Goal: Information Seeking & Learning: Learn about a topic

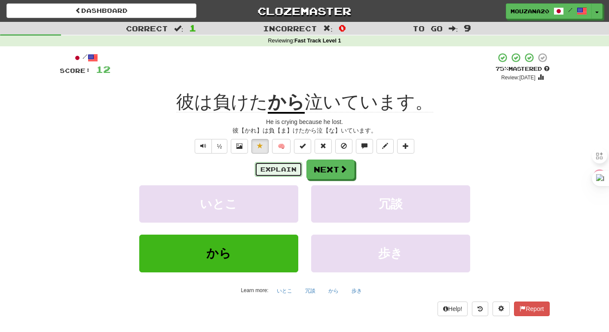
click at [271, 173] on button "Explain" at bounding box center [278, 169] width 47 height 15
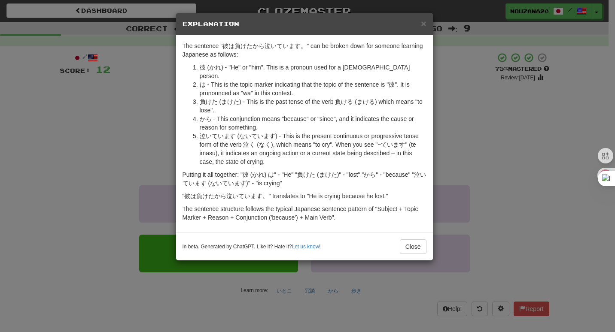
click at [132, 110] on div "× Explanation The sentence "彼は負けたから泣いています。" can be broken down for someone lear…" at bounding box center [307, 166] width 615 height 332
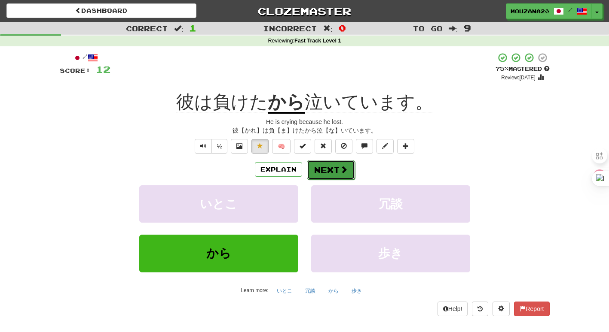
click at [329, 163] on button "Next" at bounding box center [331, 170] width 48 height 20
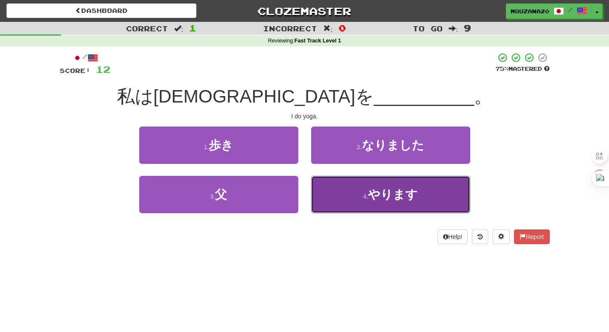
click at [339, 191] on button "4 . やります" at bounding box center [390, 194] width 159 height 37
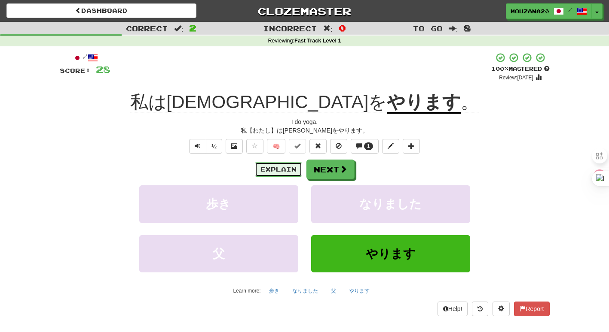
click at [268, 168] on button "Explain" at bounding box center [278, 169] width 47 height 15
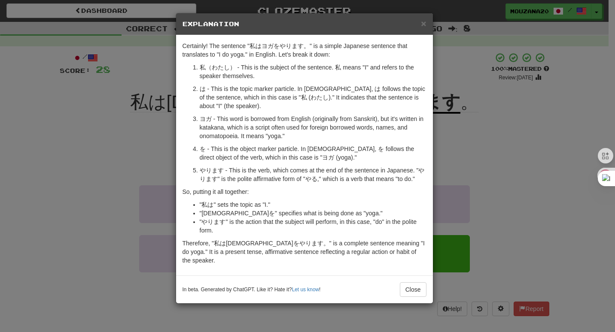
click at [121, 198] on div "× Explanation Certainly! The sentence "私はヨガをやります。" is a simple Japanese sentenc…" at bounding box center [307, 166] width 615 height 332
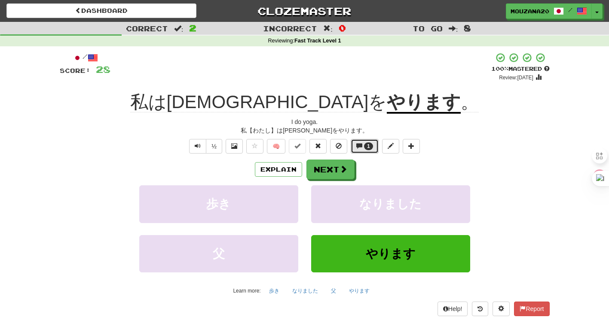
click at [365, 147] on span "1" at bounding box center [368, 147] width 9 height 8
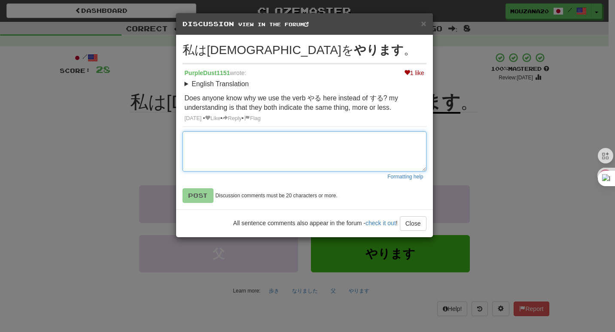
click at [258, 146] on textarea at bounding box center [305, 151] width 244 height 40
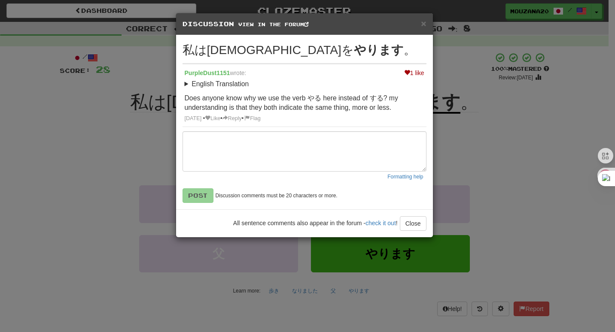
click at [325, 89] on div "English Translation I do yoga. Does anyone know why we use the verb やる here ins…" at bounding box center [305, 96] width 240 height 34
drag, startPoint x: 307, startPoint y: 98, endPoint x: 322, endPoint y: 97, distance: 15.1
click at [322, 97] on p "Does anyone know why we use the verb やる here instead of する? my understanding is…" at bounding box center [305, 103] width 240 height 19
copy p "やる"
click at [318, 93] on div "English Translation I do yoga. Does anyone know why we use the verb やる here ins…" at bounding box center [305, 96] width 240 height 34
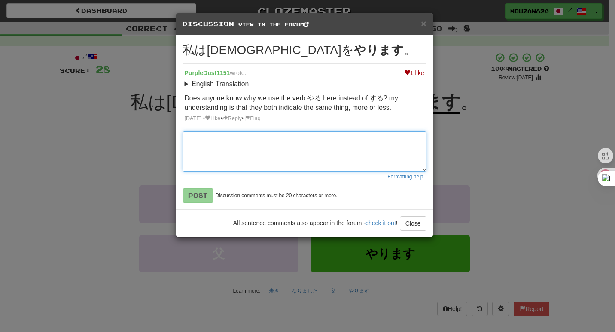
click at [225, 136] on textarea at bounding box center [305, 151] width 244 height 40
paste textarea "**"
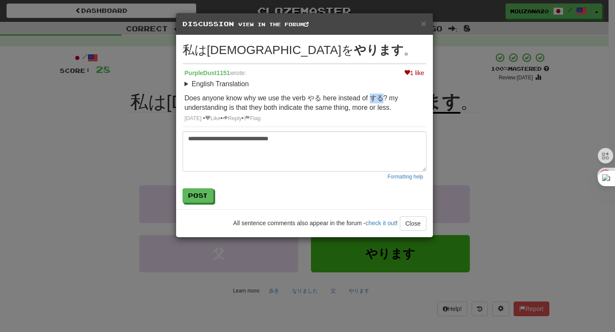
drag, startPoint x: 369, startPoint y: 97, endPoint x: 383, endPoint y: 98, distance: 14.2
click at [383, 98] on p "Does anyone know why we use the verb やる here instead of する? my understanding is…" at bounding box center [305, 103] width 240 height 19
copy p "する"
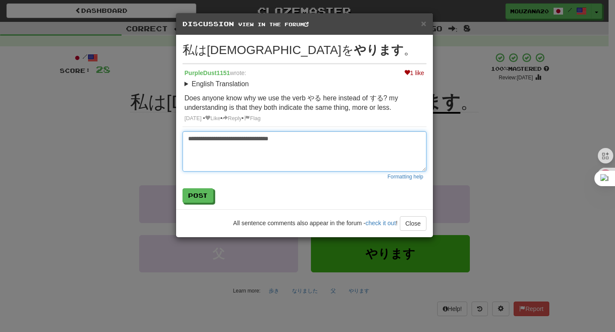
click at [191, 148] on textarea "**********" at bounding box center [305, 151] width 244 height 40
paste textarea "**"
click at [183, 136] on textarea "**********" at bounding box center [305, 151] width 244 height 40
click at [189, 139] on textarea "**********" at bounding box center [305, 151] width 244 height 40
drag, startPoint x: 200, startPoint y: 139, endPoint x: 205, endPoint y: 135, distance: 6.6
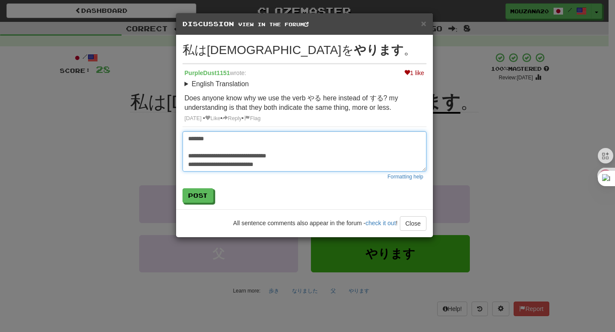
click at [203, 136] on textarea "**********" at bounding box center [305, 151] width 244 height 40
type textarea "**********"
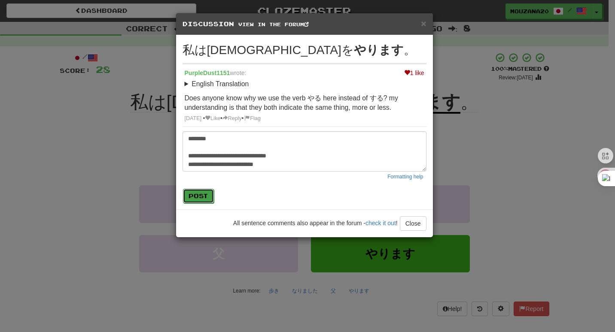
click at [195, 192] on button "Post" at bounding box center [198, 196] width 31 height 15
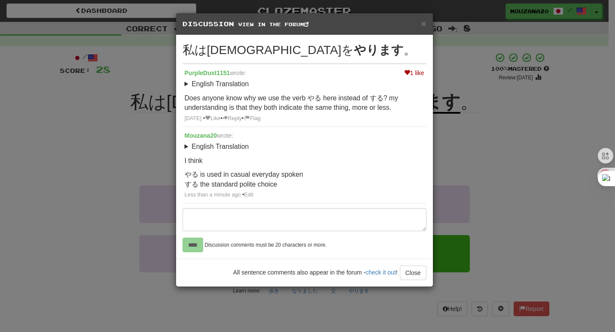
click at [532, 121] on div "× Discussion View in the forum 私は[DEMOGRAPHIC_DATA]を やります 。 1 like PurpleDust11…" at bounding box center [307, 166] width 615 height 332
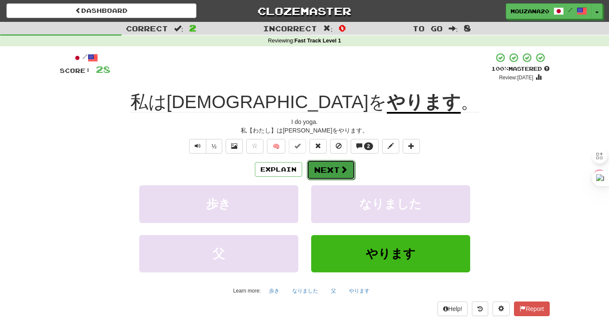
click at [337, 177] on button "Next" at bounding box center [331, 170] width 48 height 20
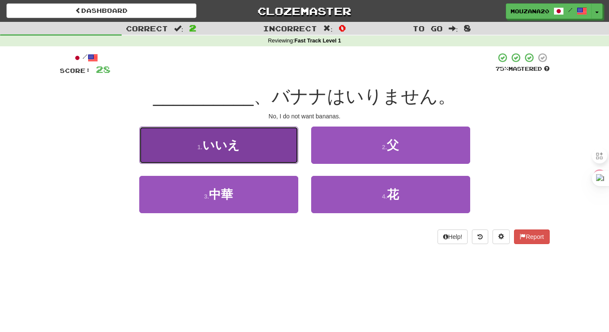
click at [254, 149] on button "1 . いいえ" at bounding box center [218, 145] width 159 height 37
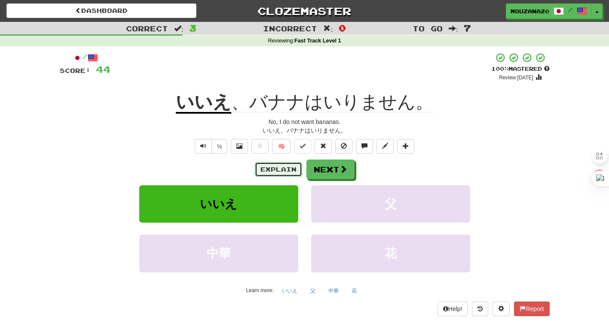
click at [297, 164] on button "Explain" at bounding box center [278, 169] width 47 height 15
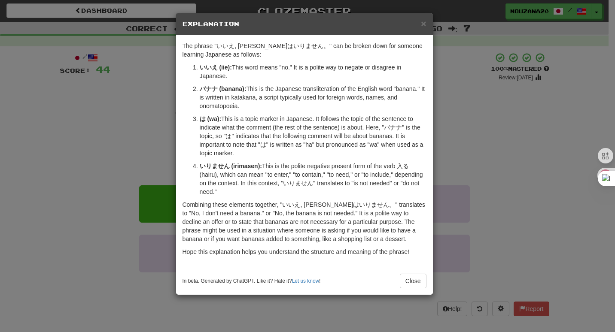
click at [563, 109] on div "× Explanation The phrase "いいえ, [PERSON_NAME]はいりません。" can be broken down for som…" at bounding box center [307, 166] width 615 height 332
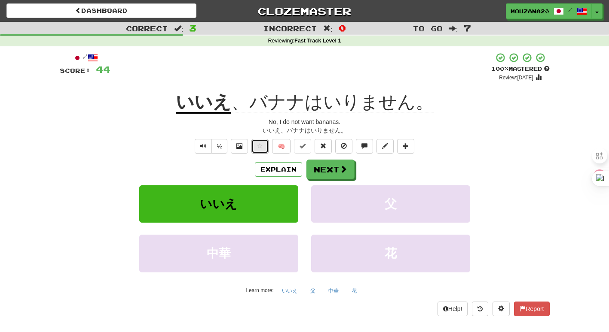
click at [262, 141] on button at bounding box center [259, 146] width 17 height 15
click at [317, 169] on button "Next" at bounding box center [331, 170] width 48 height 20
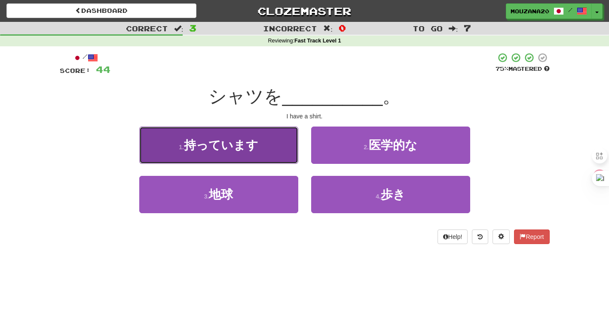
click at [195, 147] on span "持っています" at bounding box center [221, 145] width 74 height 13
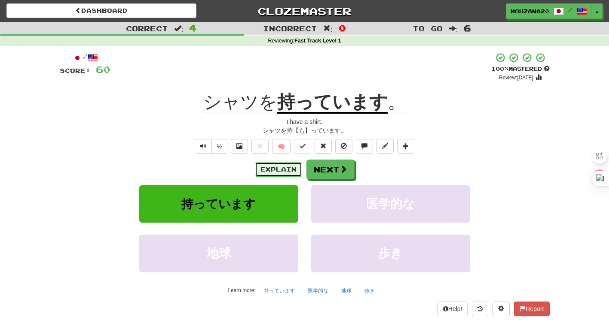
click at [274, 173] on button "Explain" at bounding box center [278, 169] width 47 height 15
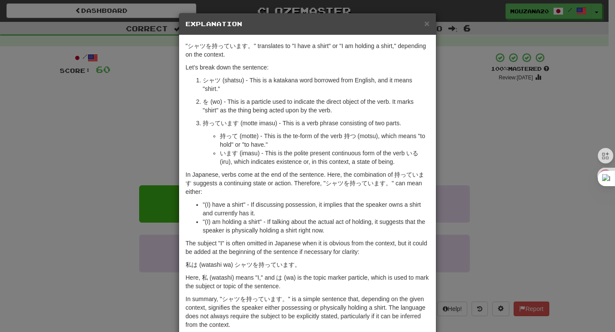
click at [74, 154] on div "× Explanation "シャツを持っています。" translates to "I have a shirt" or "I am holding a s…" at bounding box center [307, 166] width 615 height 332
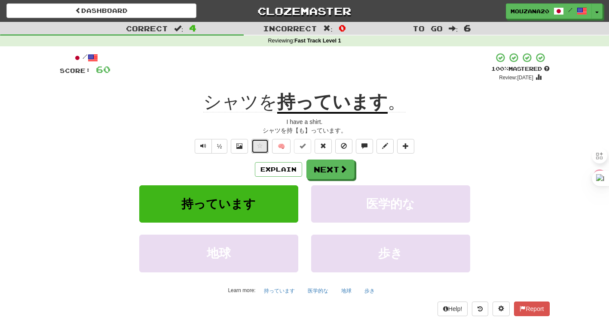
click at [259, 146] on span at bounding box center [260, 146] width 6 height 6
click at [331, 174] on button "Next" at bounding box center [331, 170] width 48 height 20
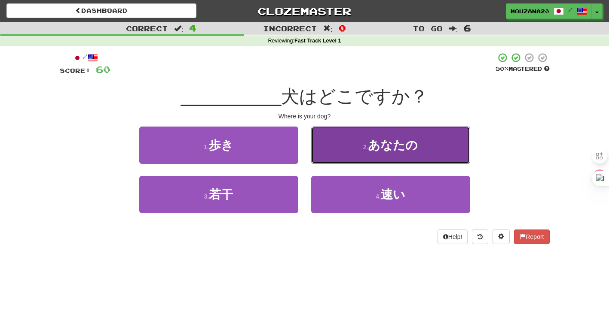
click at [378, 146] on span "あなたの" at bounding box center [393, 145] width 50 height 13
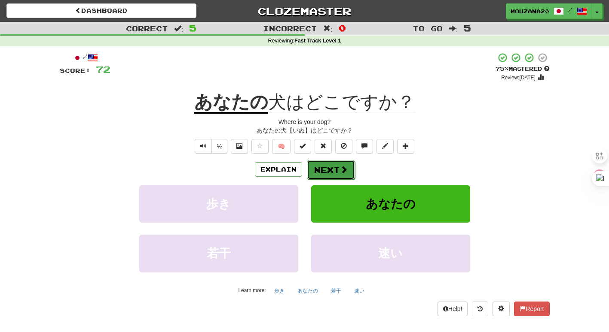
click at [325, 169] on button "Next" at bounding box center [331, 170] width 48 height 20
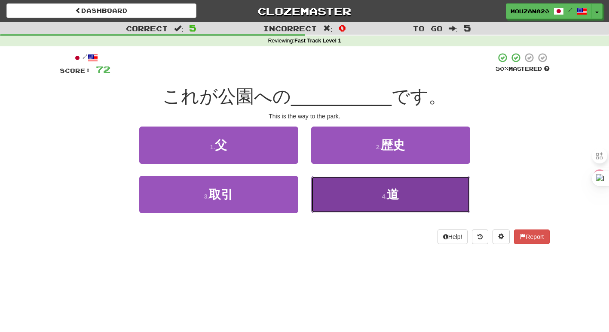
click at [336, 195] on button "4 . 道" at bounding box center [390, 194] width 159 height 37
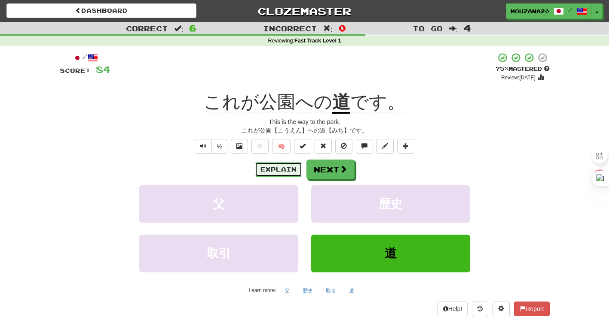
click at [280, 168] on button "Explain" at bounding box center [278, 169] width 47 height 15
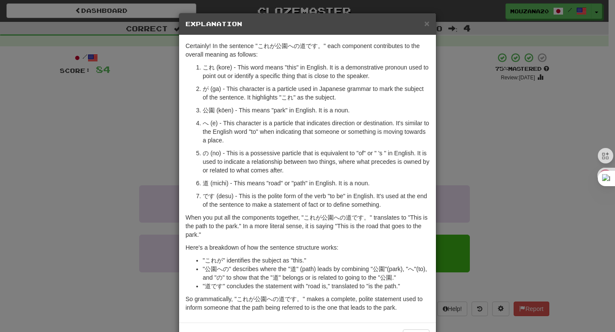
click at [63, 133] on div "× Explanation Certainly! In the sentence "これが公園への道です。" each component contribut…" at bounding box center [307, 166] width 615 height 332
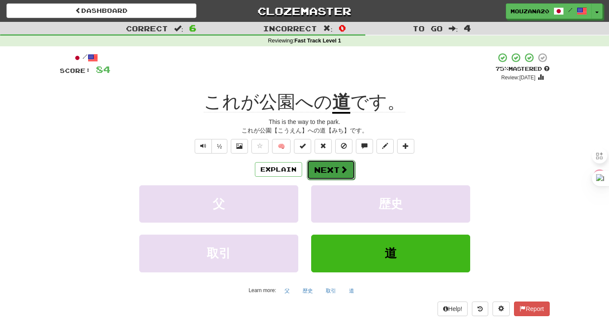
click at [329, 168] on button "Next" at bounding box center [331, 170] width 48 height 20
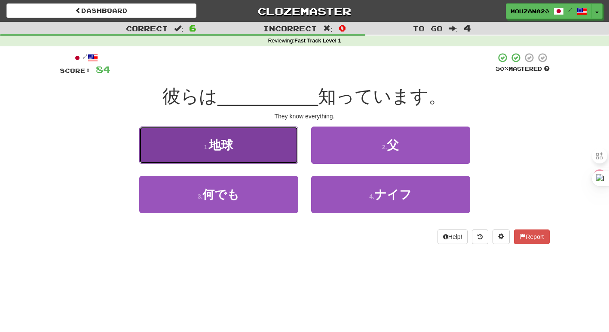
click at [226, 143] on span "地球" at bounding box center [221, 145] width 24 height 13
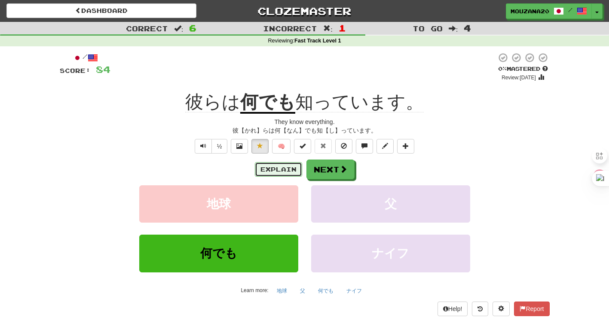
click at [269, 171] on button "Explain" at bounding box center [278, 169] width 47 height 15
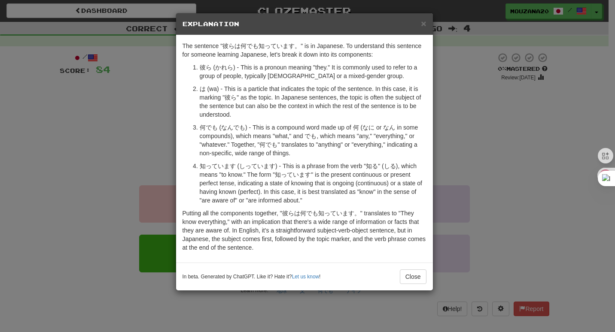
click at [314, 126] on p "何でも (なんでも) - This is a compound word made up of 何 (なに or なん in some compounds),…" at bounding box center [313, 140] width 227 height 34
click at [135, 136] on div "× Explanation The sentence "彼らは何でも知っています。" is in Japanese. To understand this s…" at bounding box center [307, 166] width 615 height 332
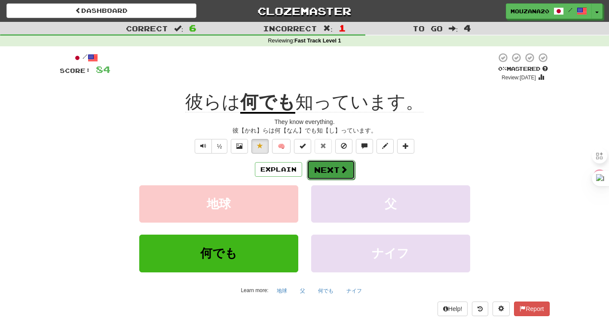
click at [330, 166] on button "Next" at bounding box center [331, 170] width 48 height 20
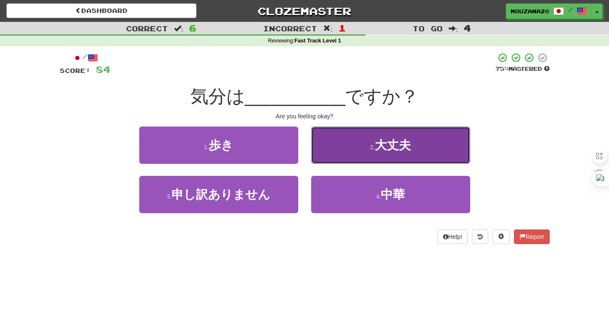
click at [323, 146] on button "2 . 大丈夫" at bounding box center [390, 145] width 159 height 37
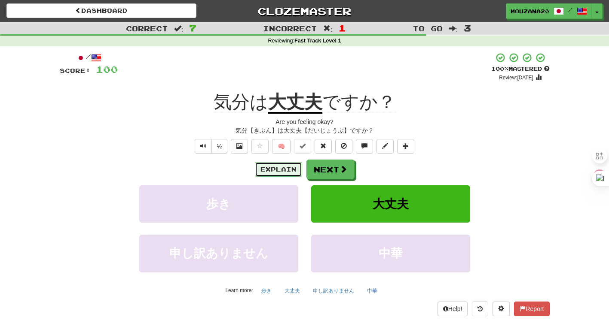
click at [277, 171] on button "Explain" at bounding box center [278, 169] width 47 height 15
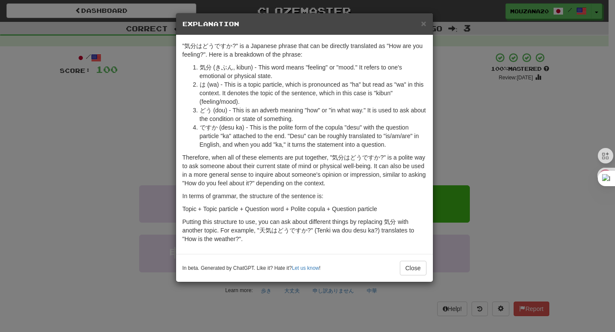
click at [159, 79] on div "× Explanation "気分はどうですか?" is a Japanese phrase that can be directly translated …" at bounding box center [307, 166] width 615 height 332
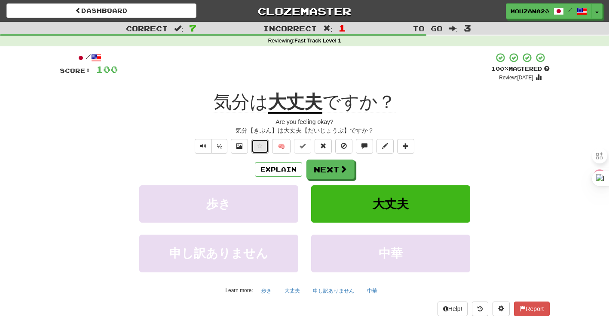
click at [253, 144] on button at bounding box center [259, 146] width 17 height 15
click at [329, 165] on button "Next" at bounding box center [331, 170] width 48 height 20
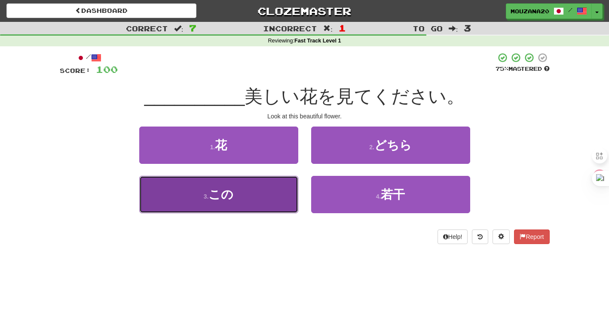
click at [280, 183] on button "3 . この" at bounding box center [218, 194] width 159 height 37
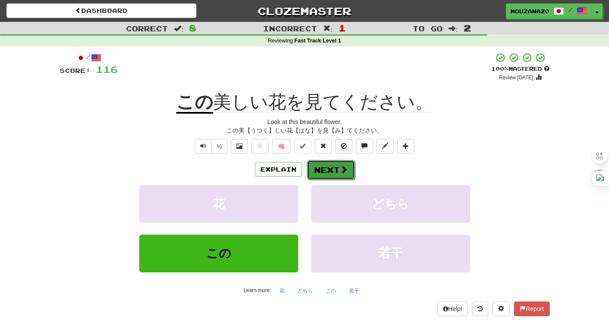
click at [319, 167] on button "Next" at bounding box center [331, 170] width 48 height 20
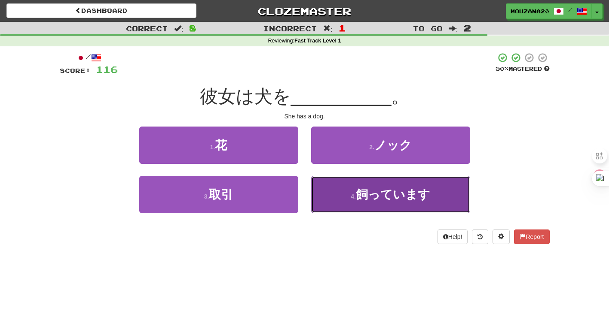
click at [341, 193] on button "4 . 飼っています" at bounding box center [390, 194] width 159 height 37
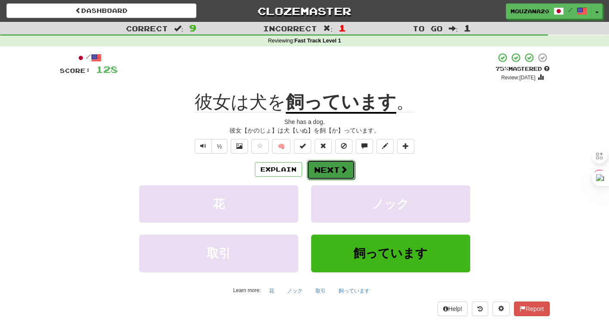
click at [321, 170] on button "Next" at bounding box center [331, 170] width 48 height 20
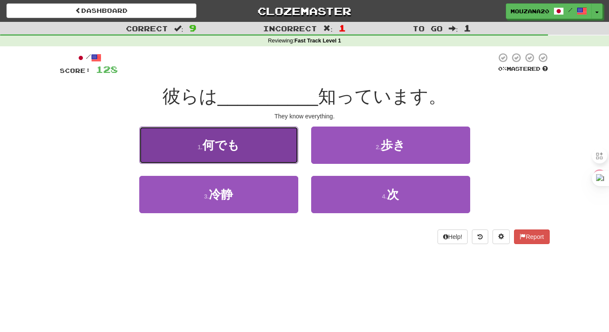
click at [262, 136] on button "1 . 何でも" at bounding box center [218, 145] width 159 height 37
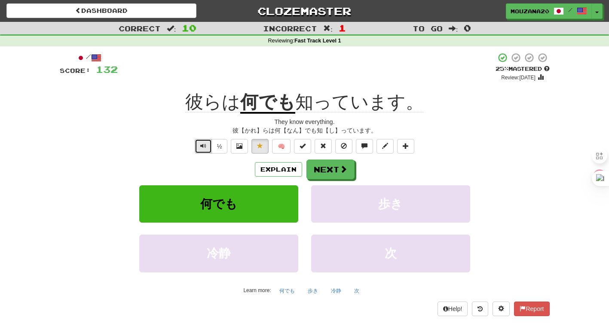
click at [195, 143] on button "Text-to-speech controls" at bounding box center [203, 146] width 17 height 15
click at [325, 175] on button "Next" at bounding box center [331, 170] width 48 height 20
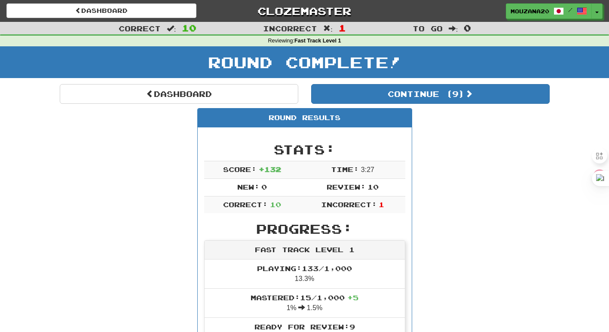
scroll to position [17, 0]
